Goal: Task Accomplishment & Management: Complete application form

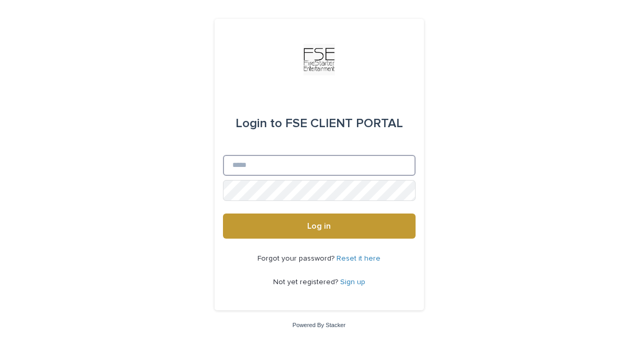
click at [303, 170] on input "Email" at bounding box center [319, 165] width 193 height 21
type input "**********"
click at [223, 214] on button "Log in" at bounding box center [319, 226] width 193 height 25
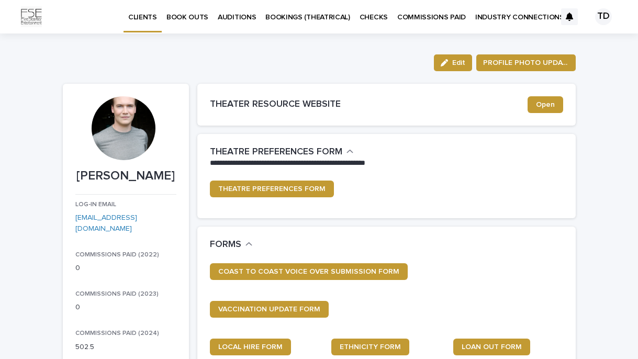
click at [299, 13] on p "BOOKINGS (THEATRICAL)" at bounding box center [307, 11] width 85 height 22
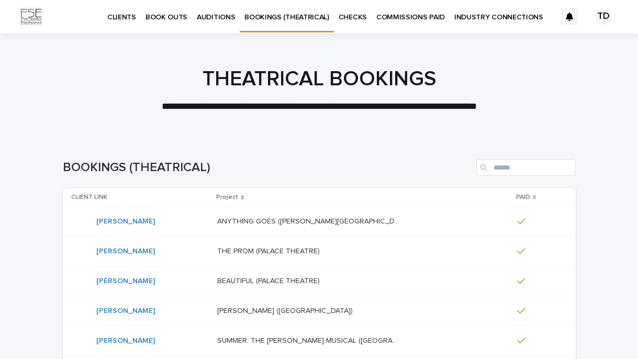
click at [173, 19] on p "BOOK OUTS" at bounding box center [167, 11] width 42 height 22
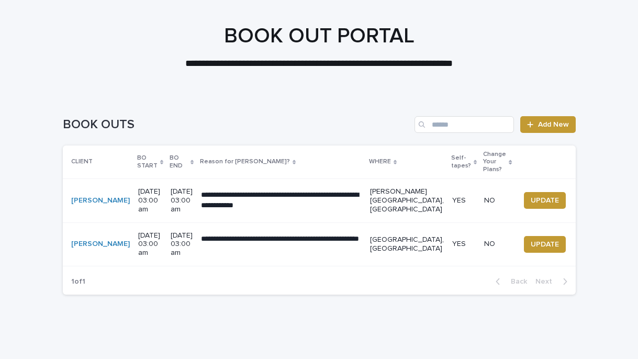
scroll to position [43, 0]
click at [531, 239] on span "UPDATE" at bounding box center [545, 244] width 28 height 10
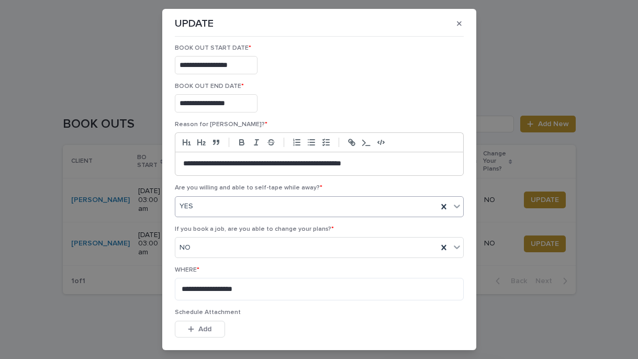
scroll to position [50, 0]
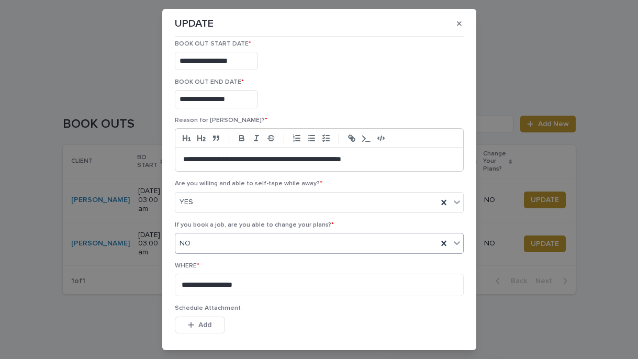
click at [278, 241] on div "NO" at bounding box center [306, 243] width 262 height 17
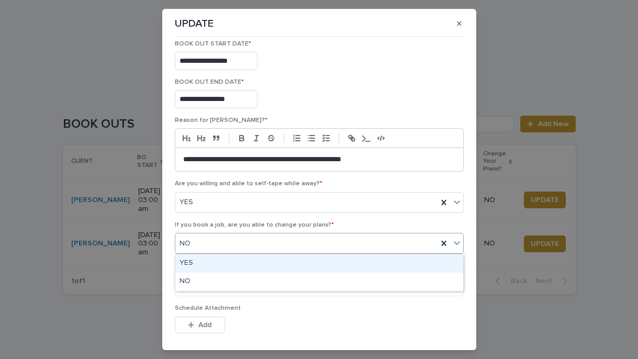
click at [259, 260] on div "YES" at bounding box center [319, 263] width 288 height 18
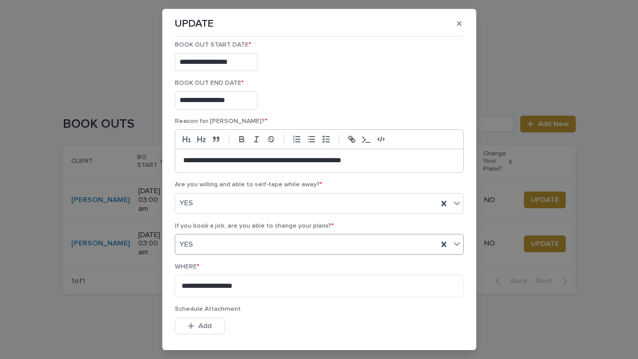
scroll to position [132, 0]
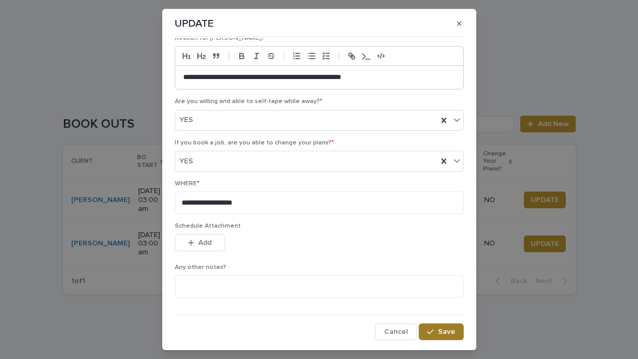
click at [444, 336] on button "Save" at bounding box center [441, 332] width 44 height 17
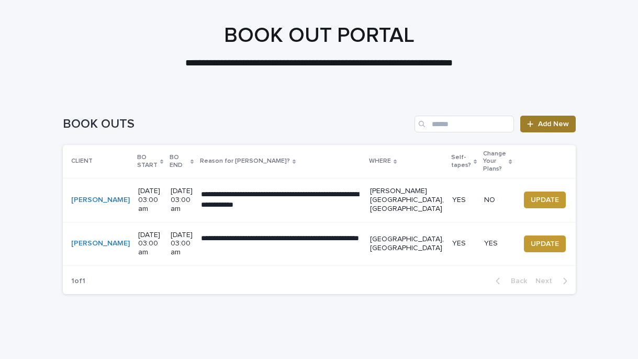
click at [561, 117] on link "Add New" at bounding box center [547, 124] width 55 height 17
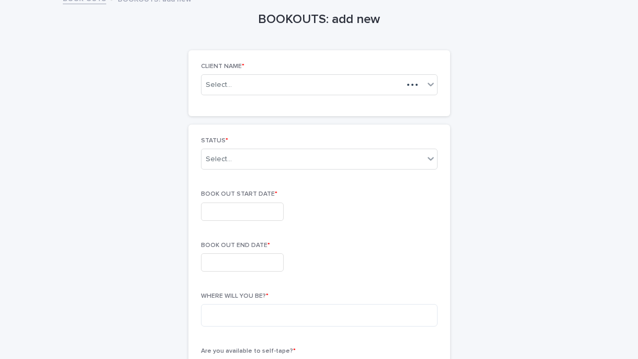
scroll to position [44, 0]
click at [251, 79] on div "Select..." at bounding box center [303, 83] width 202 height 13
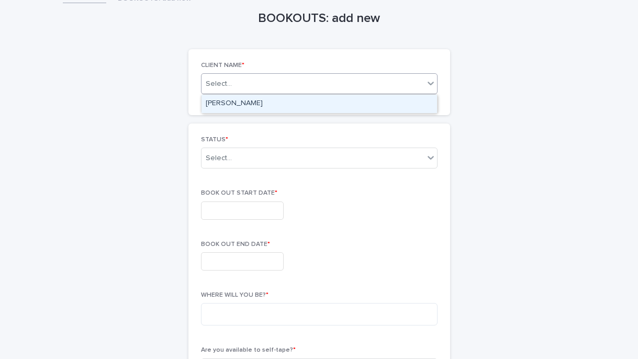
click at [272, 104] on div "[PERSON_NAME]" at bounding box center [320, 104] width 236 height 18
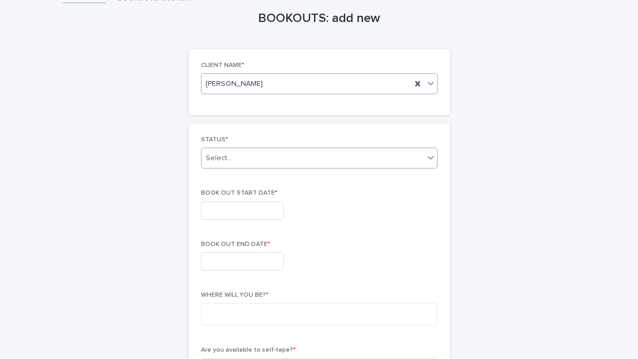
click at [239, 160] on div "Select..." at bounding box center [313, 158] width 222 height 17
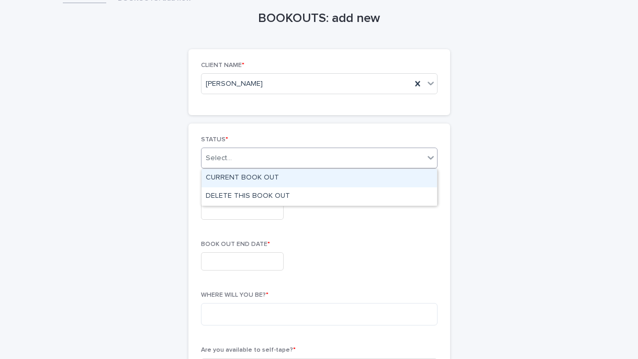
click at [250, 180] on div "CURRENT BOOK OUT" at bounding box center [320, 178] width 236 height 18
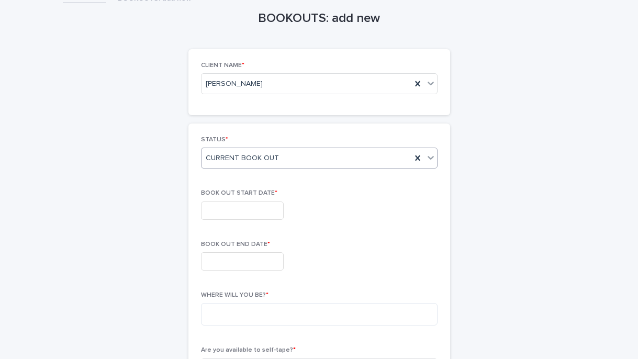
click at [225, 208] on input "text" at bounding box center [242, 211] width 83 height 18
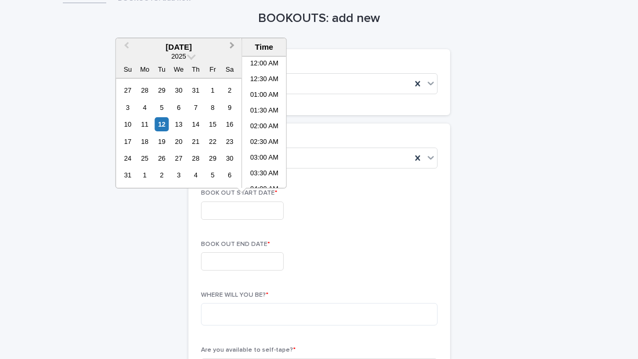
click at [233, 48] on button "Next Month" at bounding box center [233, 47] width 17 height 17
click at [219, 92] on div "5" at bounding box center [213, 90] width 14 height 14
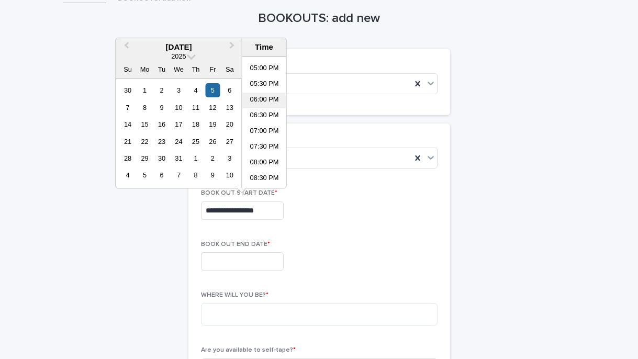
scroll to position [521, 0]
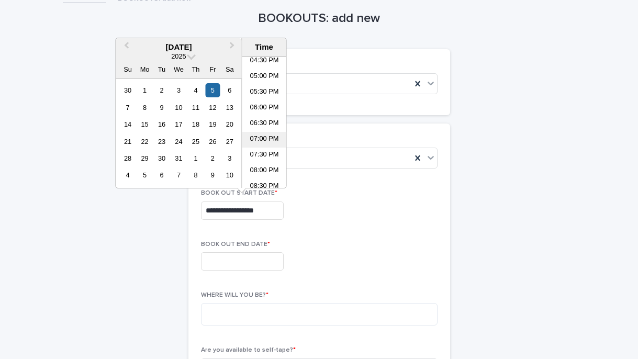
click at [259, 144] on li "07:00 PM" at bounding box center [264, 140] width 44 height 16
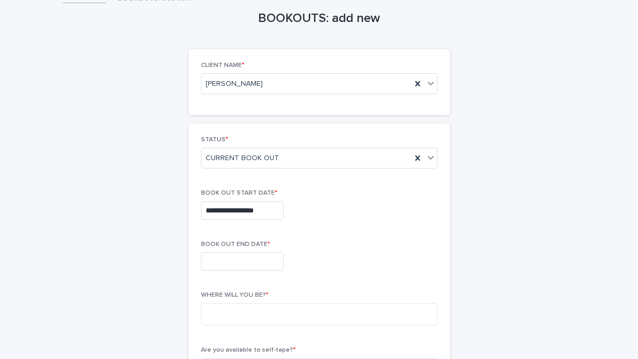
type input "**********"
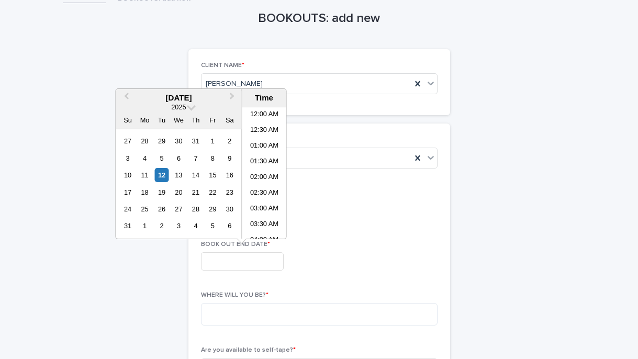
click at [250, 259] on input "text" at bounding box center [242, 261] width 83 height 18
click at [232, 102] on button "Next Month" at bounding box center [233, 98] width 17 height 17
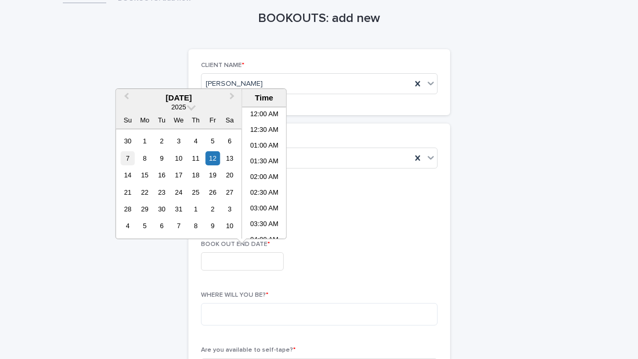
click at [133, 160] on div "7" at bounding box center [127, 158] width 14 height 14
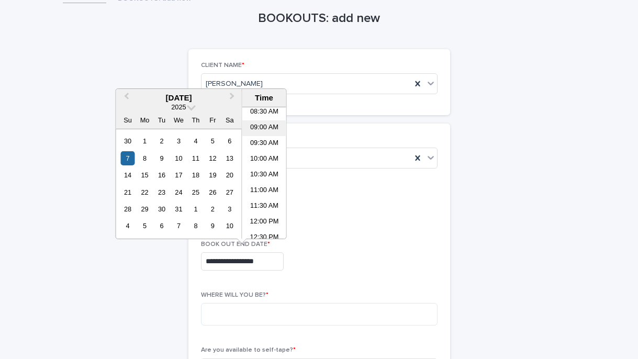
click at [265, 130] on li "09:00 AM" at bounding box center [264, 128] width 44 height 16
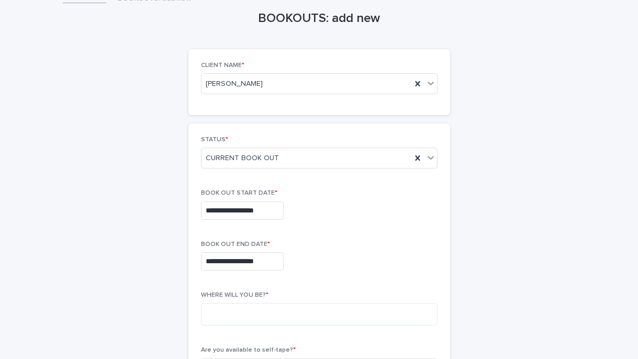
type input "**********"
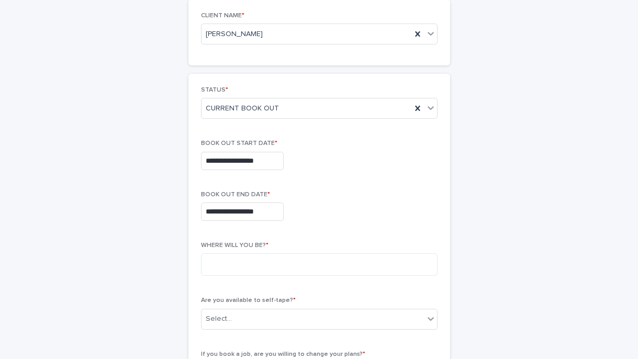
scroll to position [100, 0]
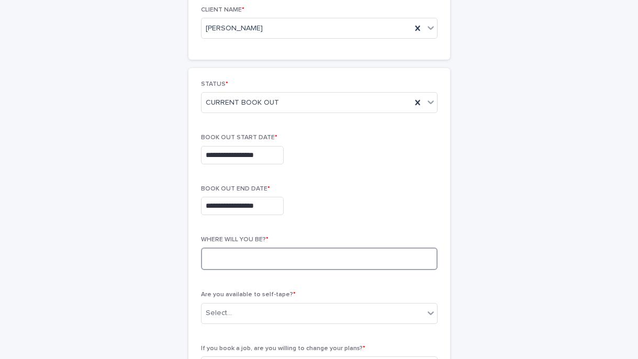
click at [250, 257] on textarea at bounding box center [319, 259] width 237 height 23
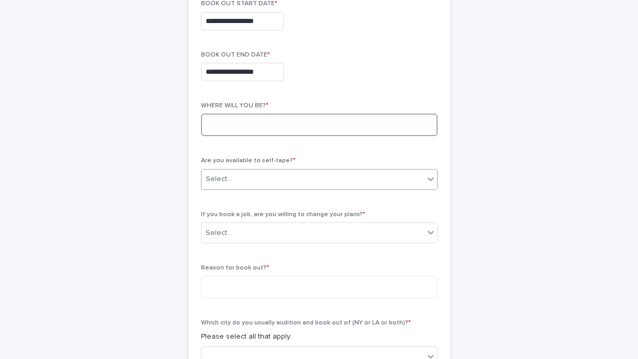
scroll to position [239, 0]
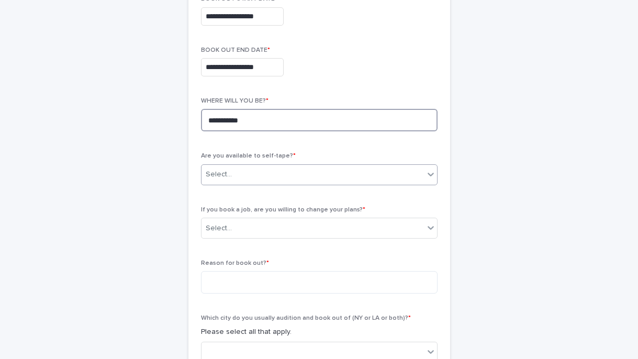
type textarea "**********"
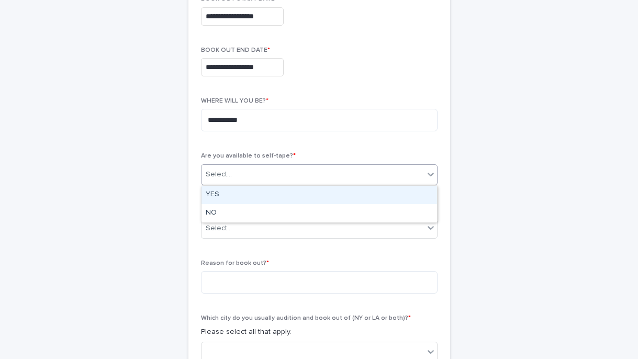
click at [314, 177] on div "Select..." at bounding box center [313, 174] width 222 height 17
click at [266, 196] on div "YES" at bounding box center [320, 195] width 236 height 18
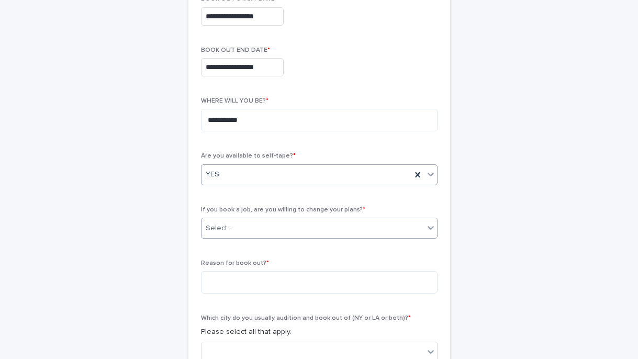
click at [254, 229] on div "Select..." at bounding box center [313, 228] width 222 height 17
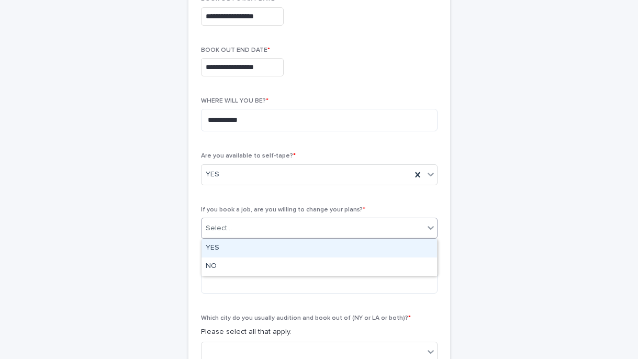
click at [235, 248] on div "YES" at bounding box center [320, 248] width 236 height 18
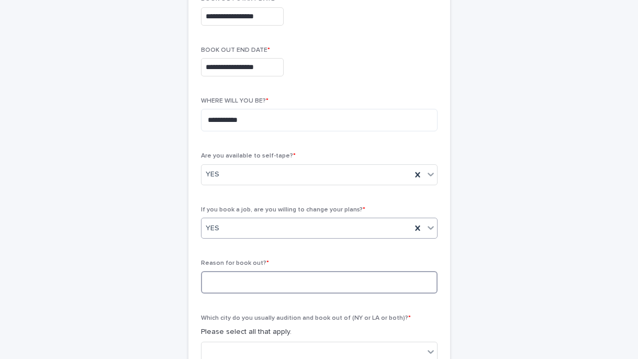
click at [244, 285] on textarea at bounding box center [319, 282] width 237 height 23
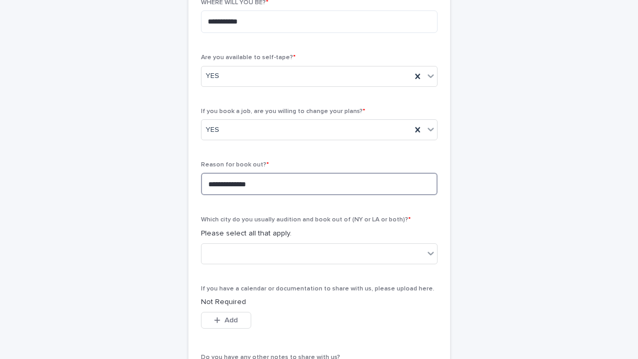
scroll to position [350, 0]
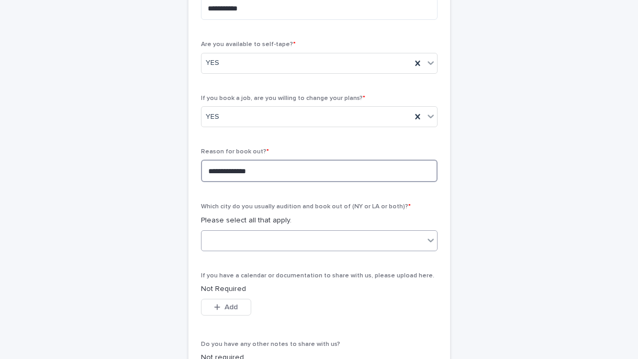
type textarea "**********"
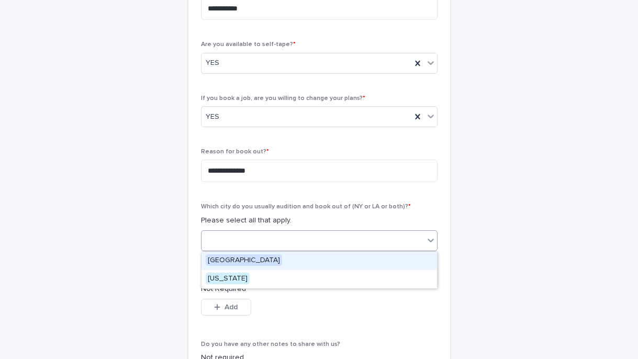
click at [244, 246] on div at bounding box center [313, 240] width 222 height 17
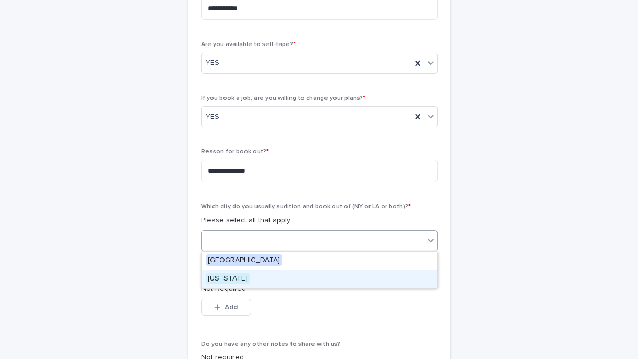
click at [247, 281] on div "[US_STATE]" at bounding box center [320, 279] width 236 height 18
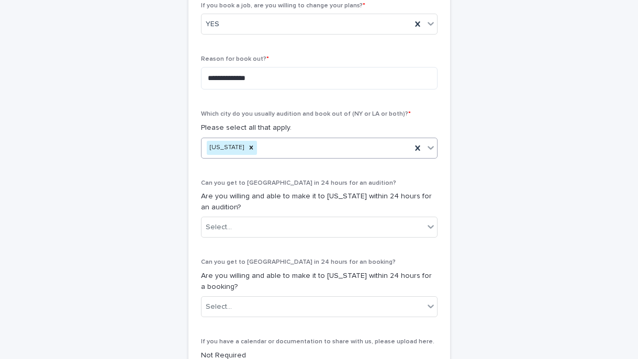
scroll to position [448, 0]
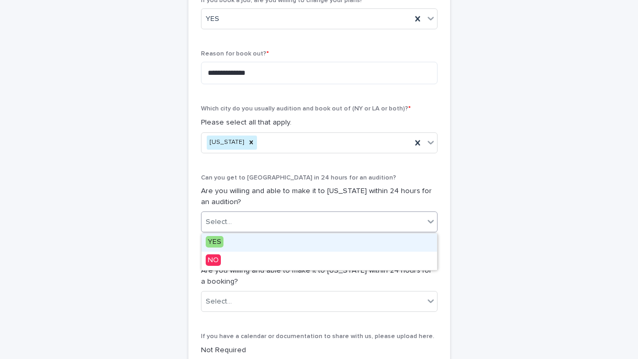
click at [241, 227] on div "Select..." at bounding box center [313, 222] width 222 height 17
click at [224, 241] on div "YES" at bounding box center [320, 242] width 236 height 18
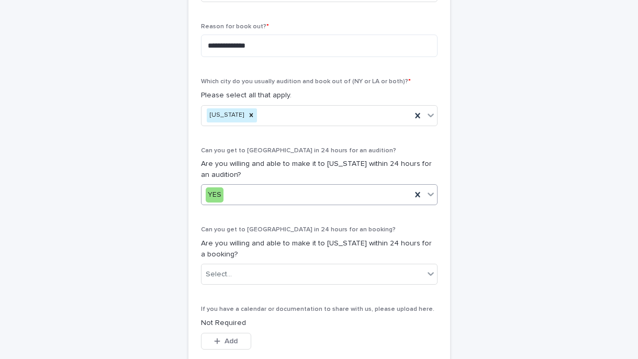
scroll to position [489, 0]
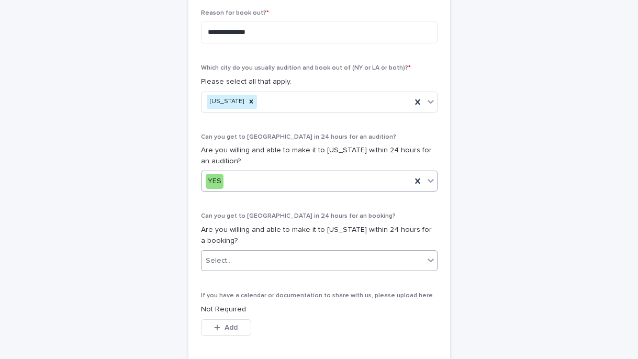
click at [247, 254] on div "Select..." at bounding box center [313, 260] width 222 height 17
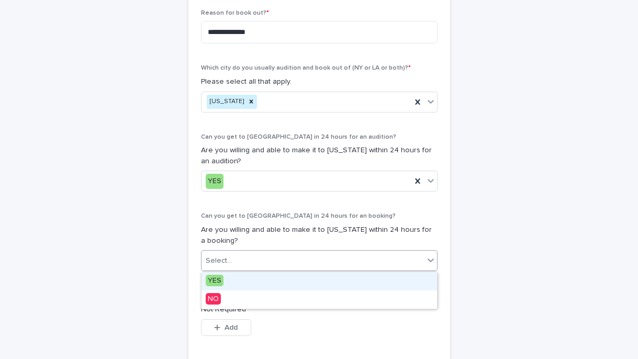
click at [227, 277] on div "YES" at bounding box center [320, 281] width 236 height 18
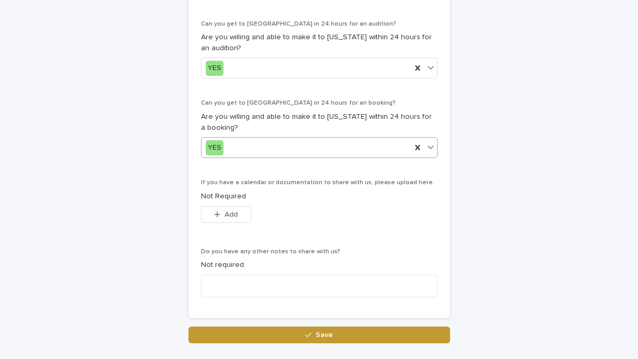
scroll to position [604, 0]
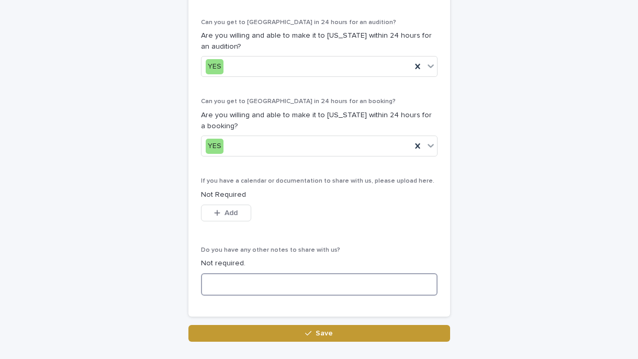
click at [231, 276] on textarea at bounding box center [319, 284] width 237 height 23
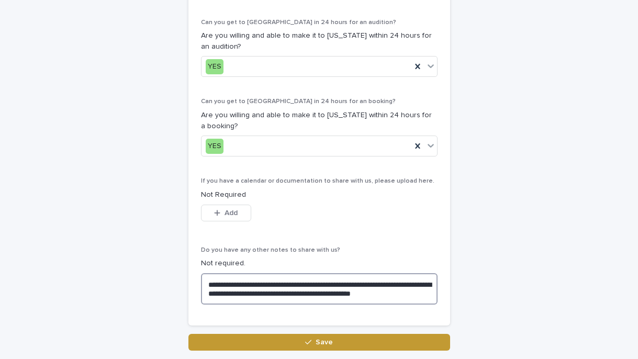
drag, startPoint x: 415, startPoint y: 296, endPoint x: 403, endPoint y: 295, distance: 12.1
click at [403, 295] on textarea "**********" at bounding box center [319, 288] width 237 height 31
click at [266, 293] on textarea "**********" at bounding box center [319, 288] width 237 height 31
click at [428, 290] on textarea "**********" at bounding box center [319, 288] width 237 height 31
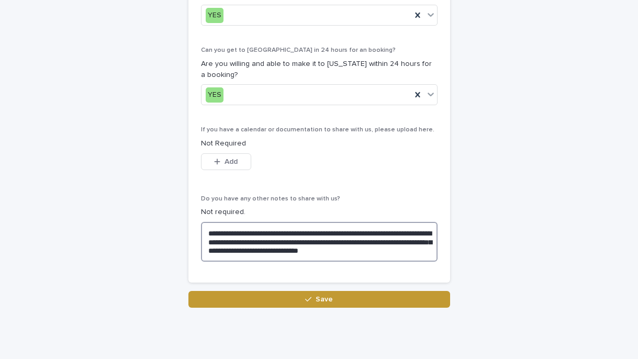
scroll to position [685, 0]
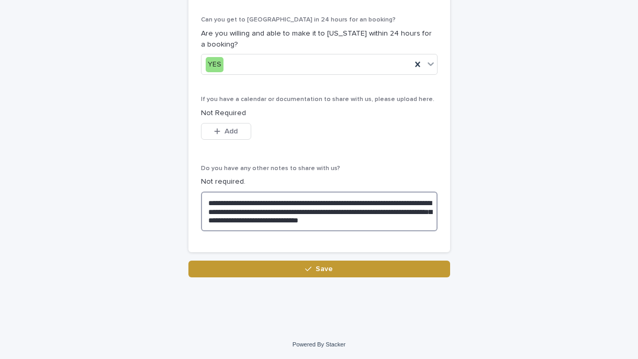
type textarea "**********"
click at [421, 261] on button "Save" at bounding box center [319, 269] width 262 height 17
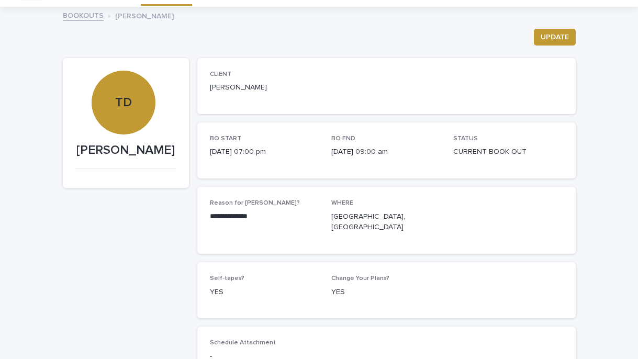
scroll to position [22, 0]
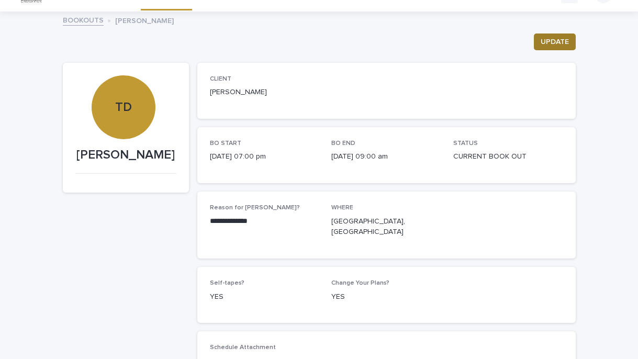
click at [553, 44] on span "UPDATE" at bounding box center [555, 42] width 28 height 10
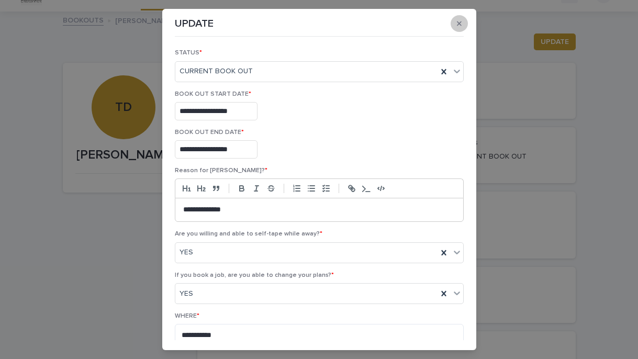
click at [464, 23] on button "button" at bounding box center [459, 23] width 17 height 17
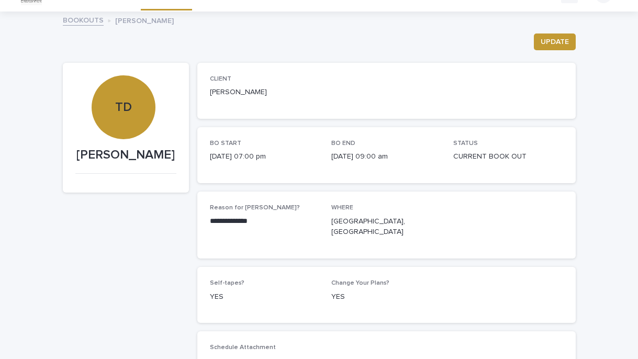
scroll to position [0, 0]
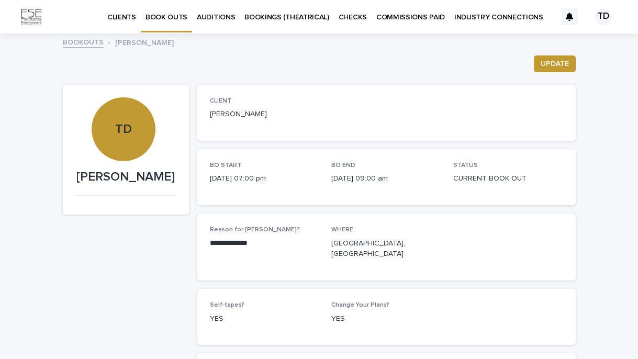
click at [173, 14] on p "BOOK OUTS" at bounding box center [167, 11] width 42 height 22
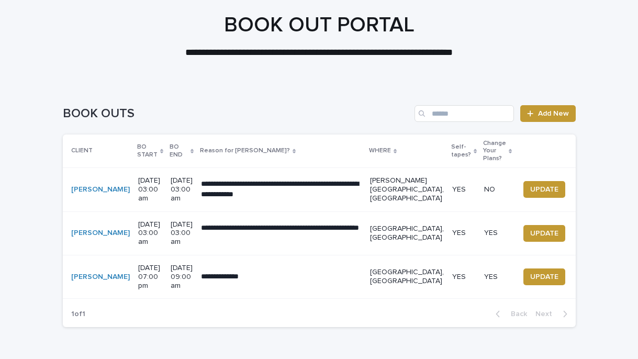
scroll to position [55, 0]
